Goal: Transaction & Acquisition: Purchase product/service

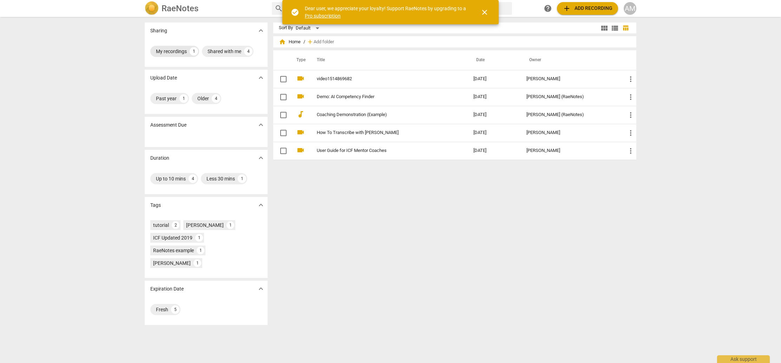
click at [175, 54] on div "My recordings" at bounding box center [171, 51] width 31 height 7
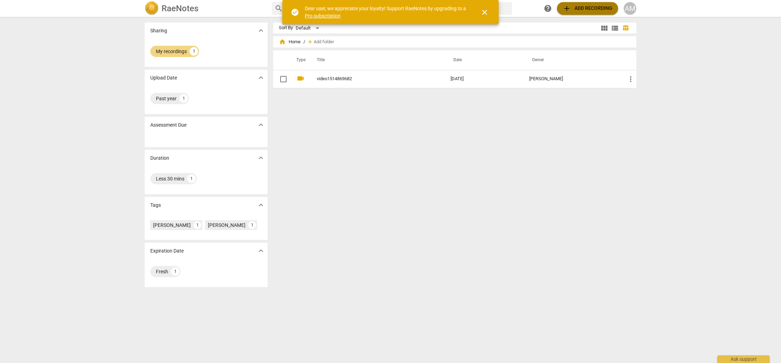
click at [590, 10] on span "add Add recording" at bounding box center [588, 8] width 50 height 8
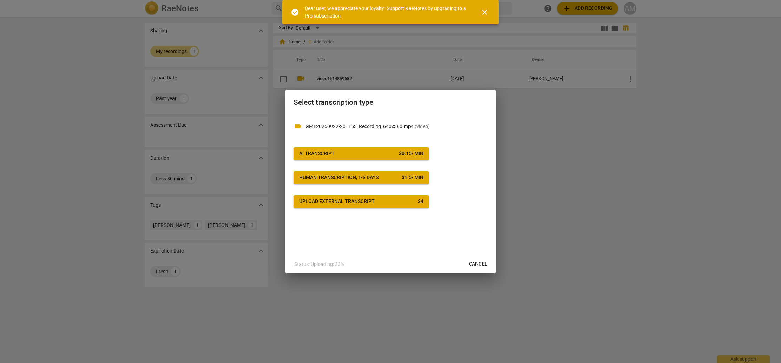
click at [329, 154] on div "AI Transcript" at bounding box center [316, 153] width 35 height 7
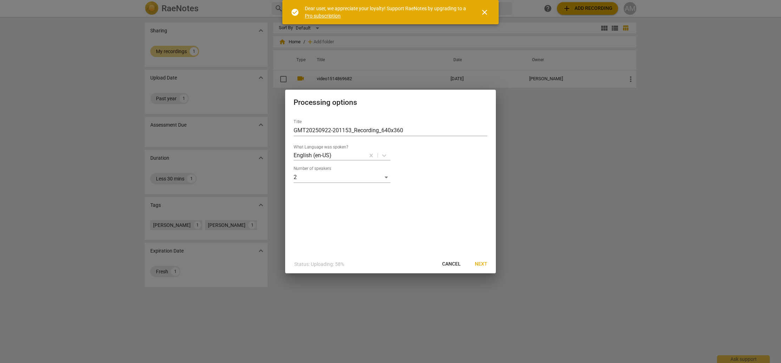
click at [480, 265] on span "Next" at bounding box center [481, 263] width 13 height 7
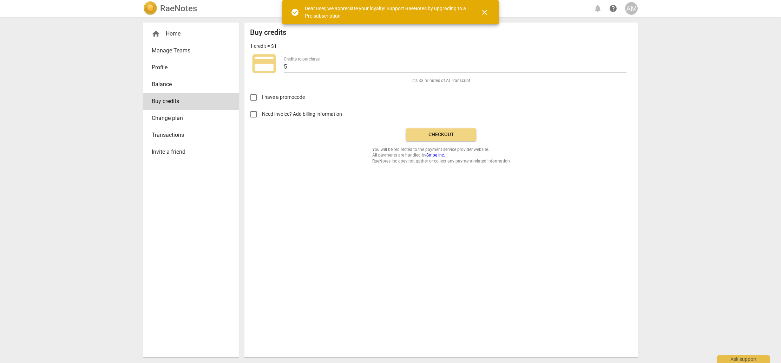
click at [446, 140] on button "Checkout" at bounding box center [441, 134] width 70 height 13
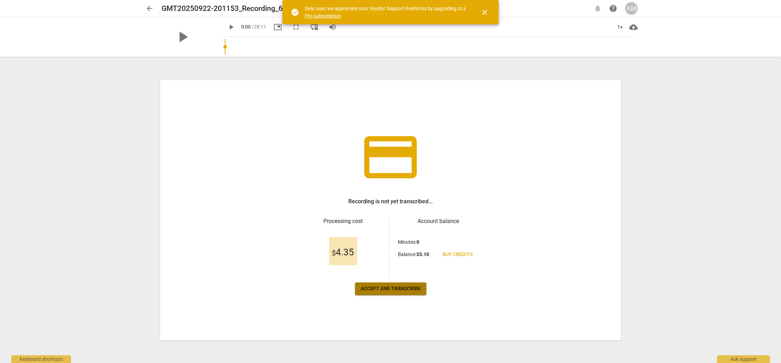
click at [391, 288] on span "Accept and transcribe" at bounding box center [391, 288] width 60 height 7
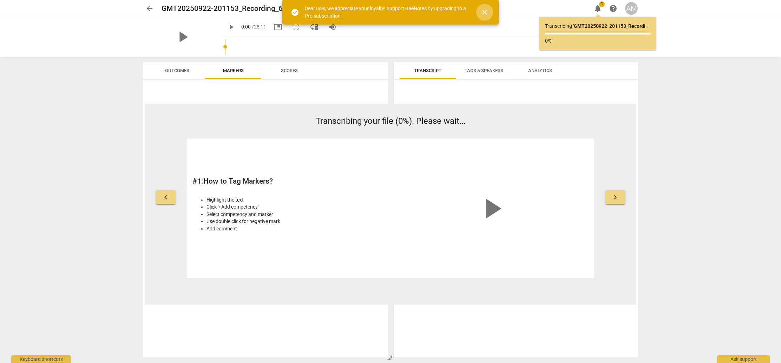
click at [485, 11] on span "close" at bounding box center [485, 12] width 8 height 8
